Goal: Information Seeking & Learning: Learn about a topic

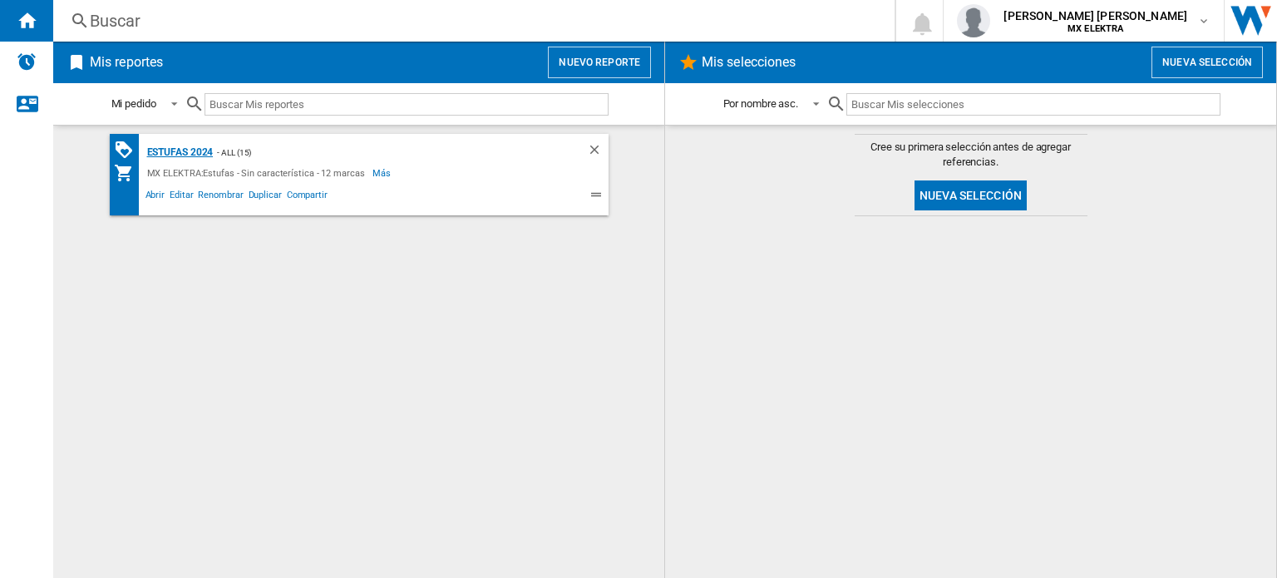
click at [196, 154] on div "ESTUFAS 2024" at bounding box center [178, 152] width 71 height 21
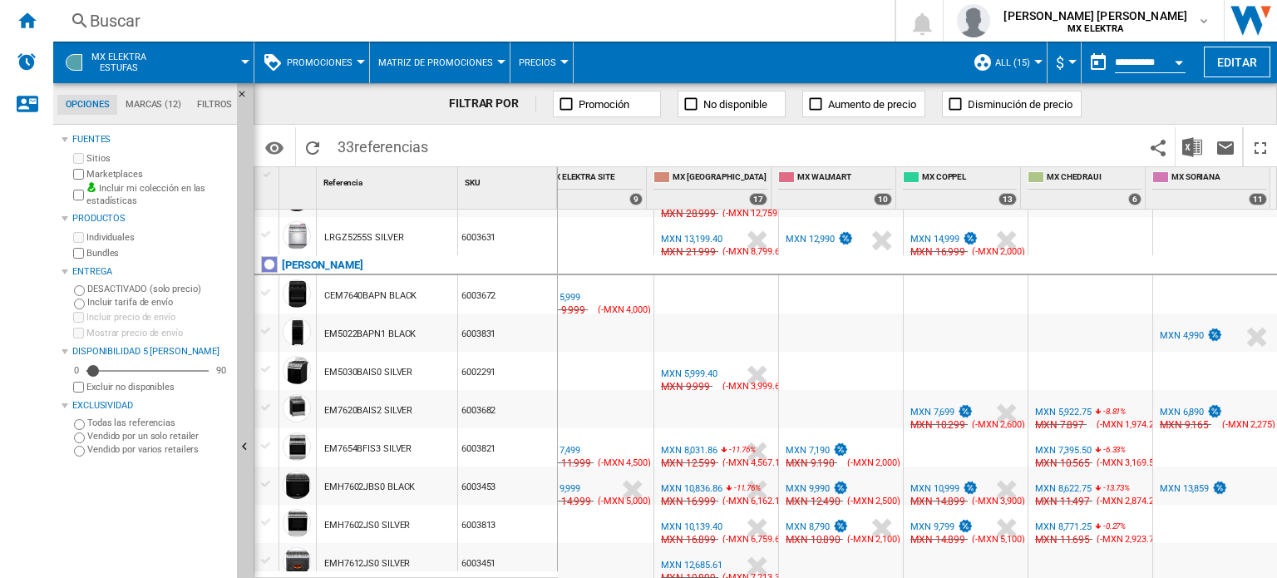
click at [1064, 408] on div "MXN 5,922.75" at bounding box center [1063, 412] width 57 height 11
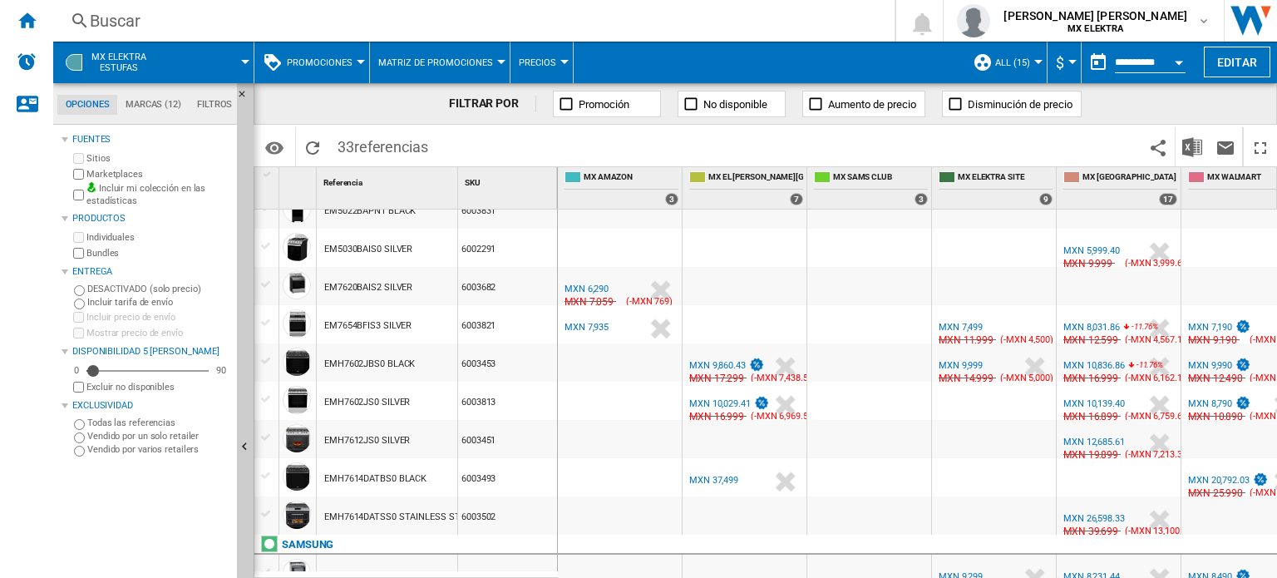
click at [1217, 327] on div "MXN 7,190" at bounding box center [1210, 327] width 44 height 11
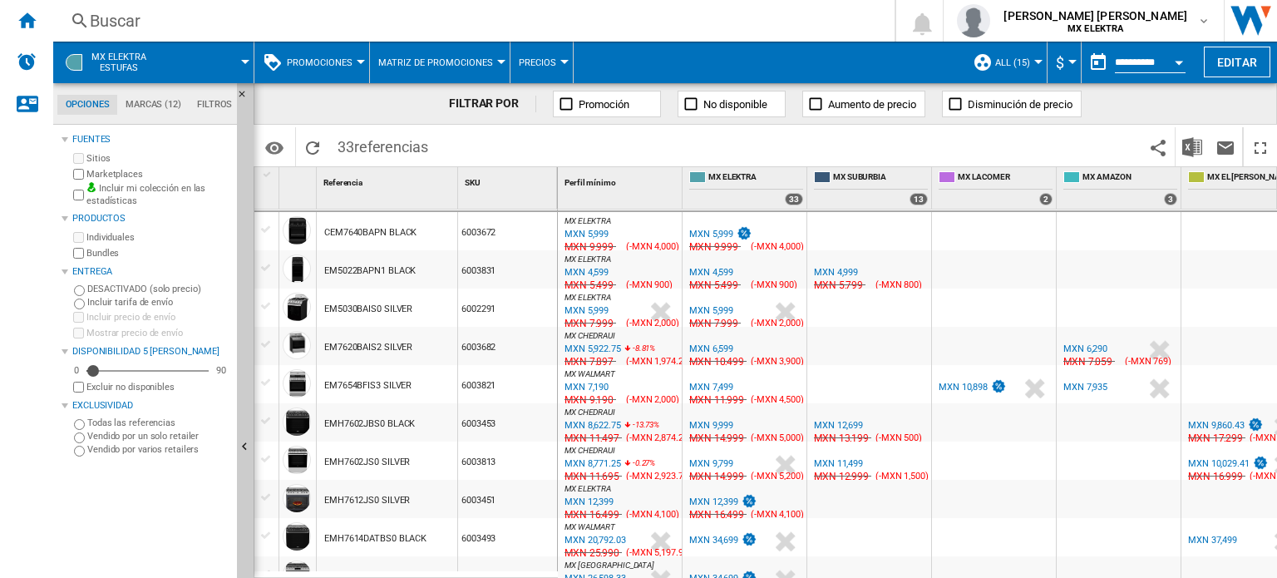
scroll to position [542, 0]
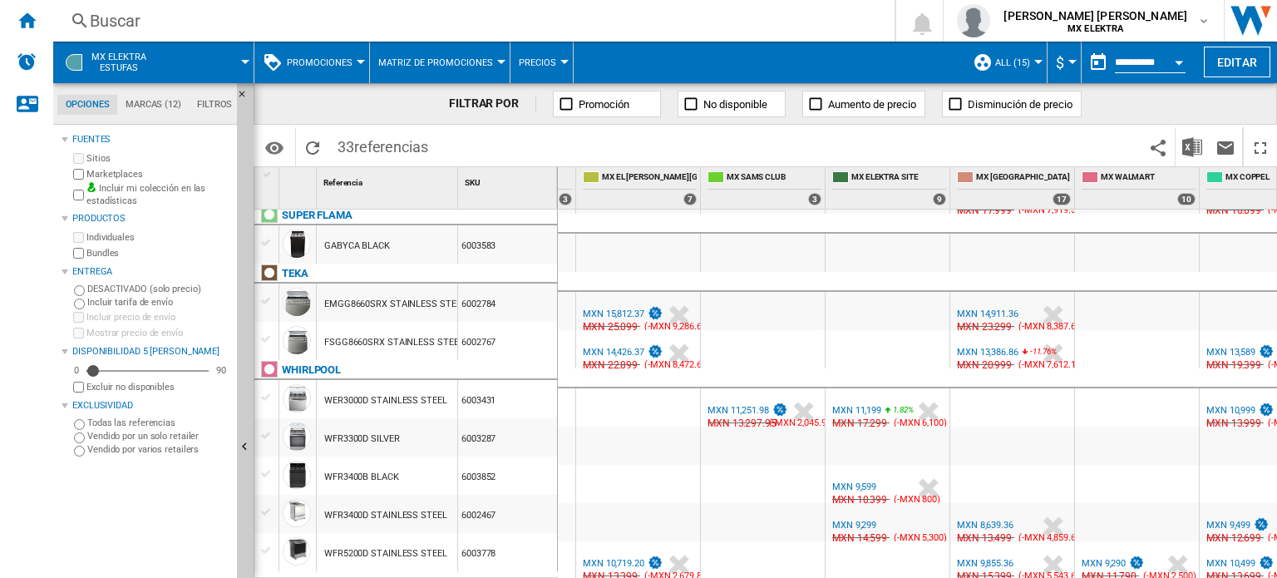
click at [984, 520] on div "MXN 8,639.36" at bounding box center [985, 525] width 57 height 11
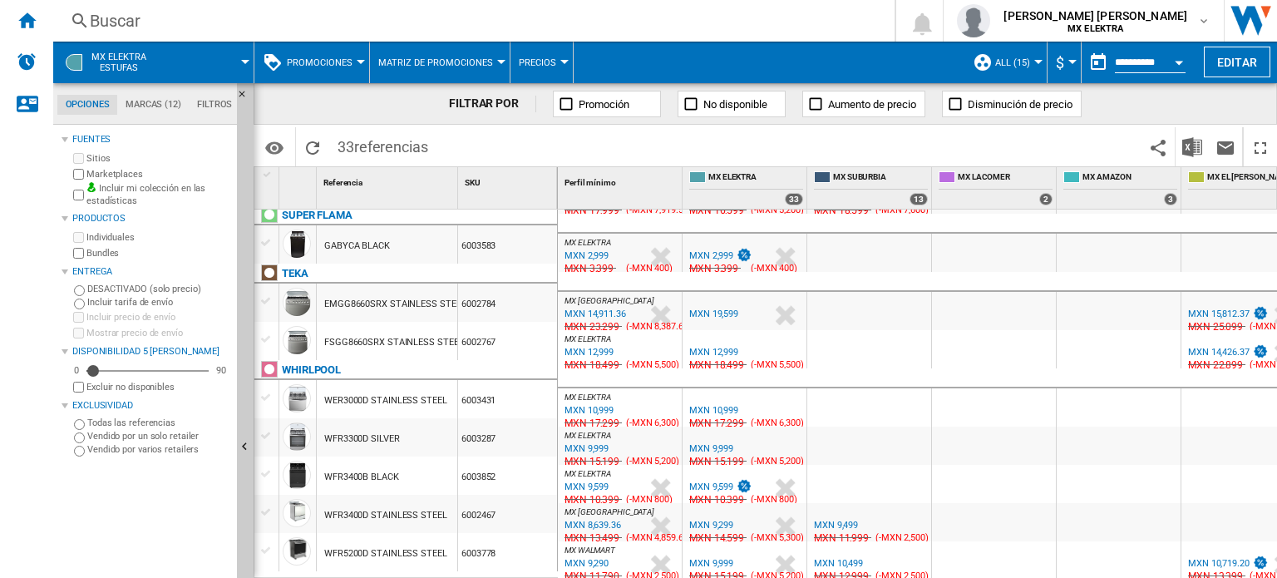
click at [592, 558] on div "MXN 9,290" at bounding box center [587, 563] width 44 height 11
